Goal: Task Accomplishment & Management: Complete application form

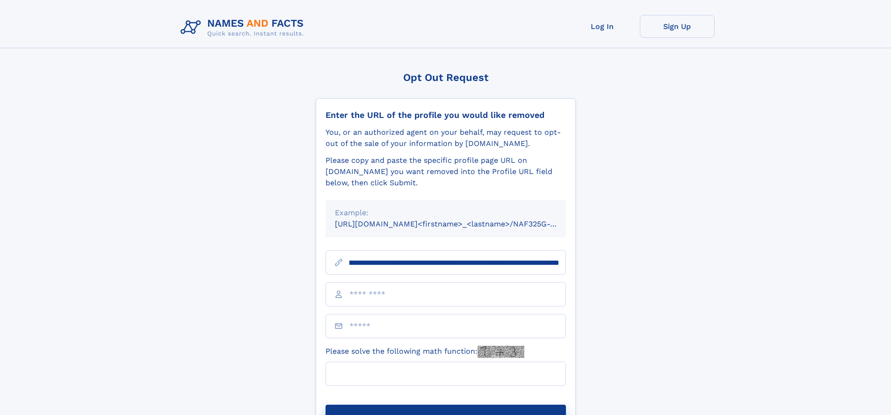
scroll to position [0, 103]
type input "**********"
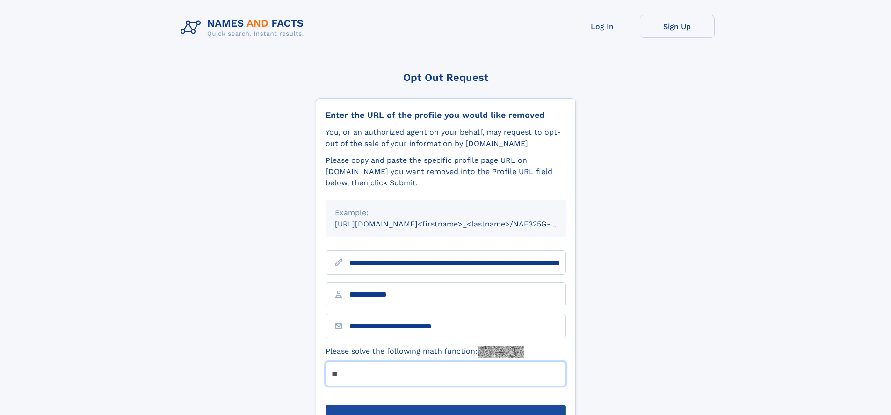
type input "**"
click at [445, 405] on button "Submit Opt Out Request" at bounding box center [446, 420] width 240 height 30
